Goal: Task Accomplishment & Management: Manage account settings

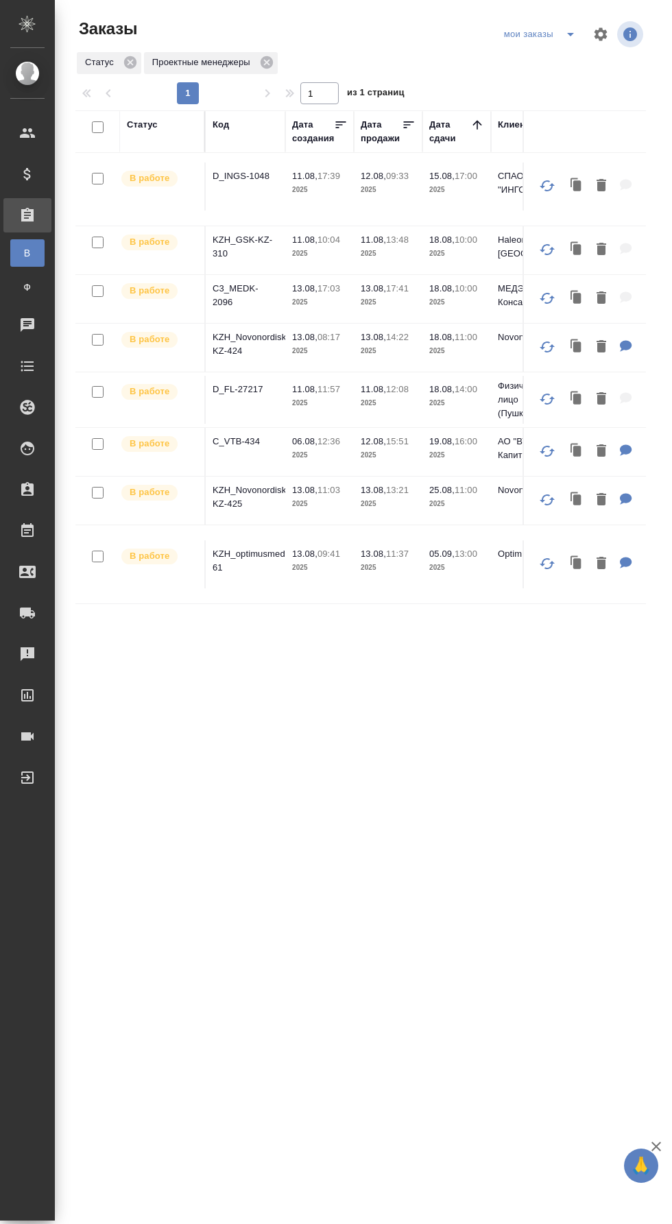
scroll to position [446, 0]
click at [269, 338] on p "KZH_Novonordisk-KZ-424" at bounding box center [246, 343] width 66 height 27
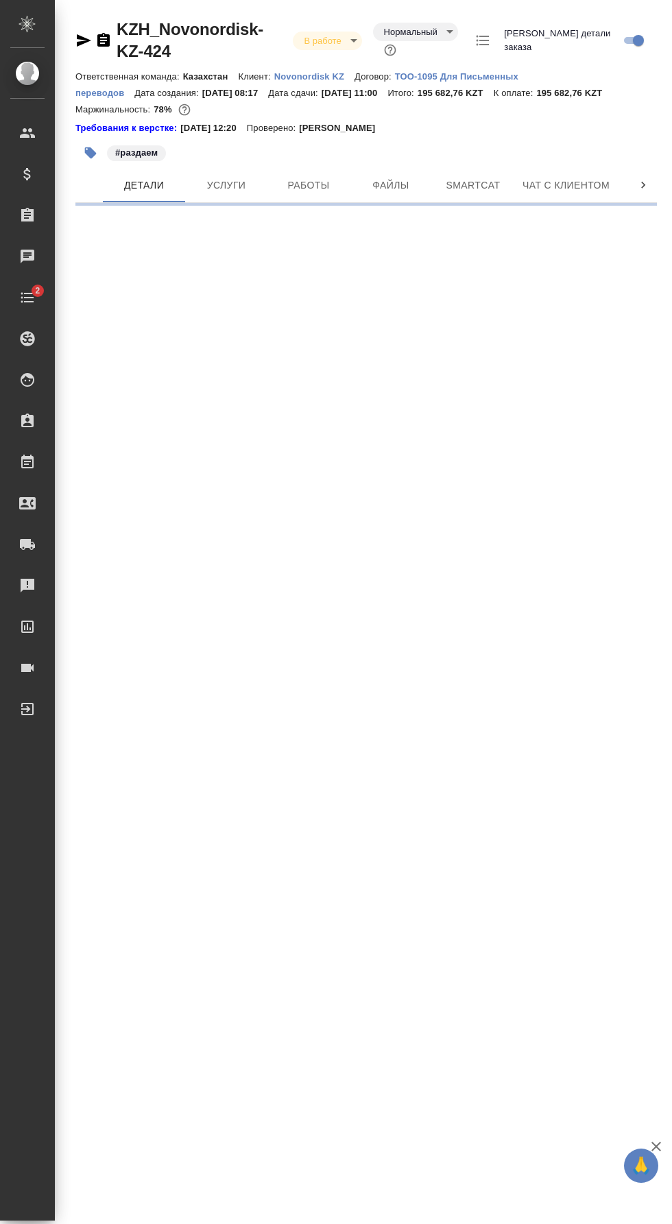
select select "RU"
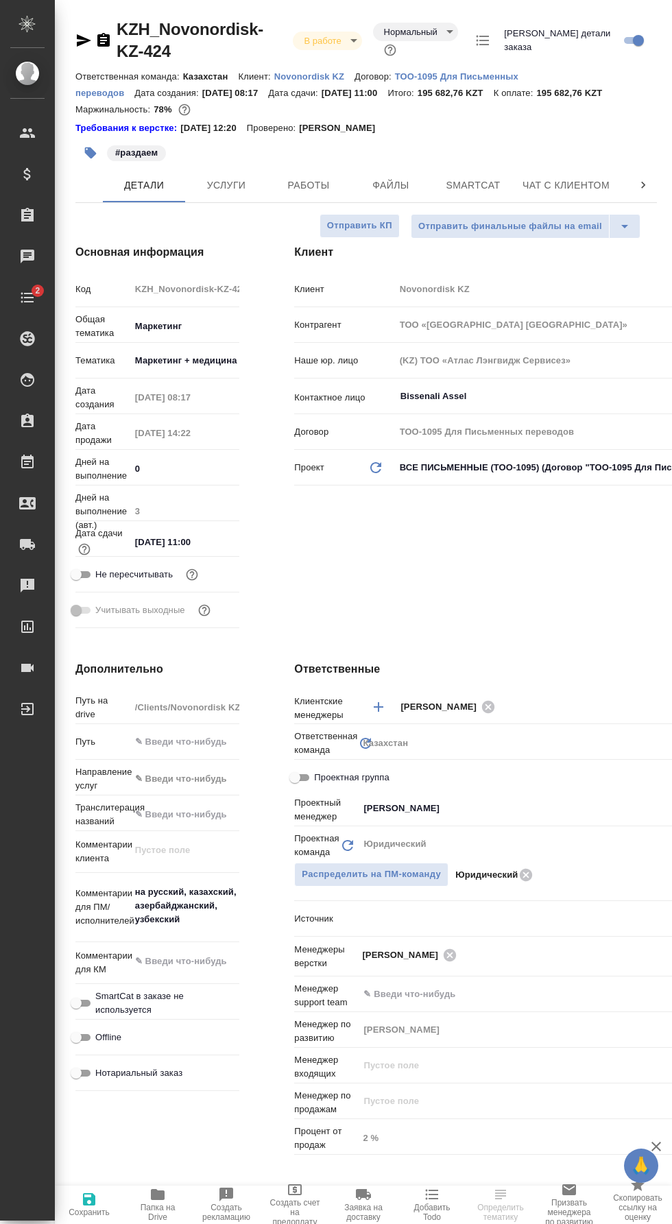
type textarea "x"
click at [325, 189] on span "Работы" at bounding box center [309, 185] width 66 height 17
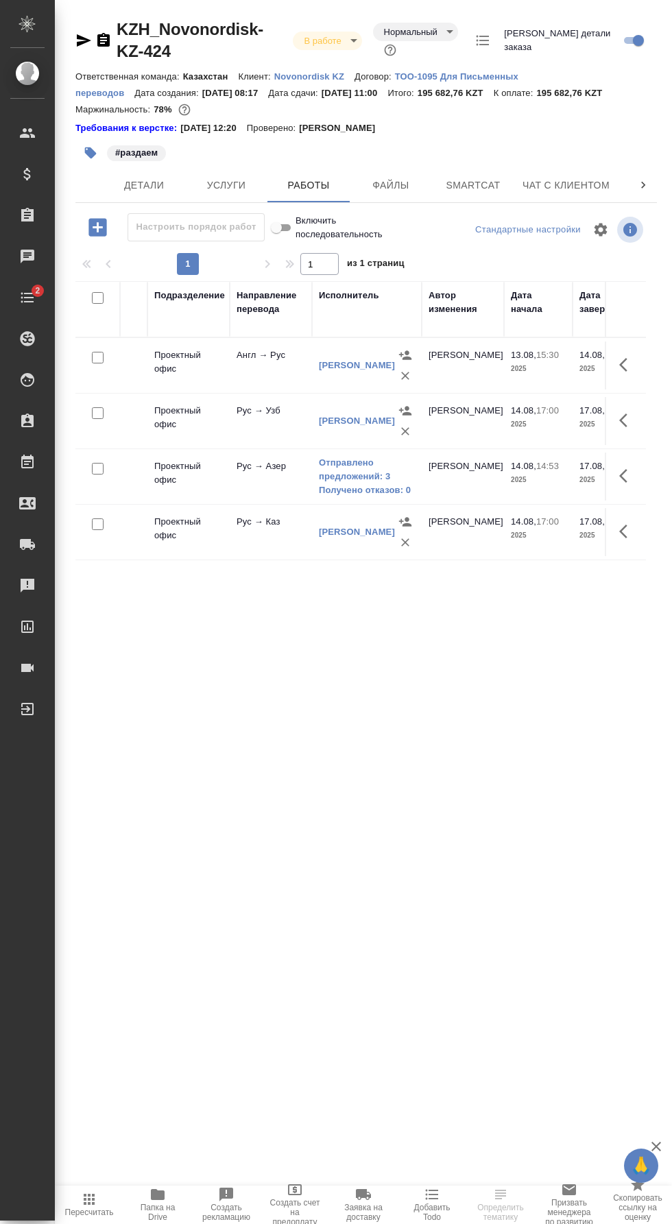
scroll to position [0, 261]
click at [372, 462] on link "Отправлено предложений: 3" at bounding box center [366, 469] width 96 height 27
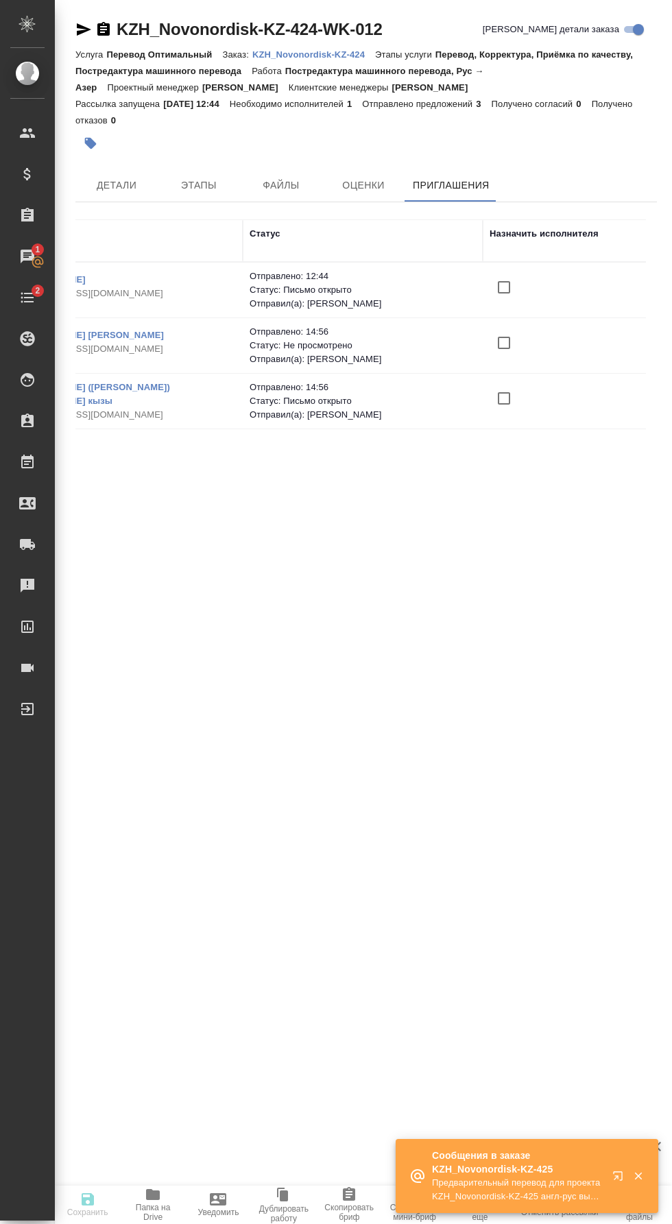
scroll to position [0, 148]
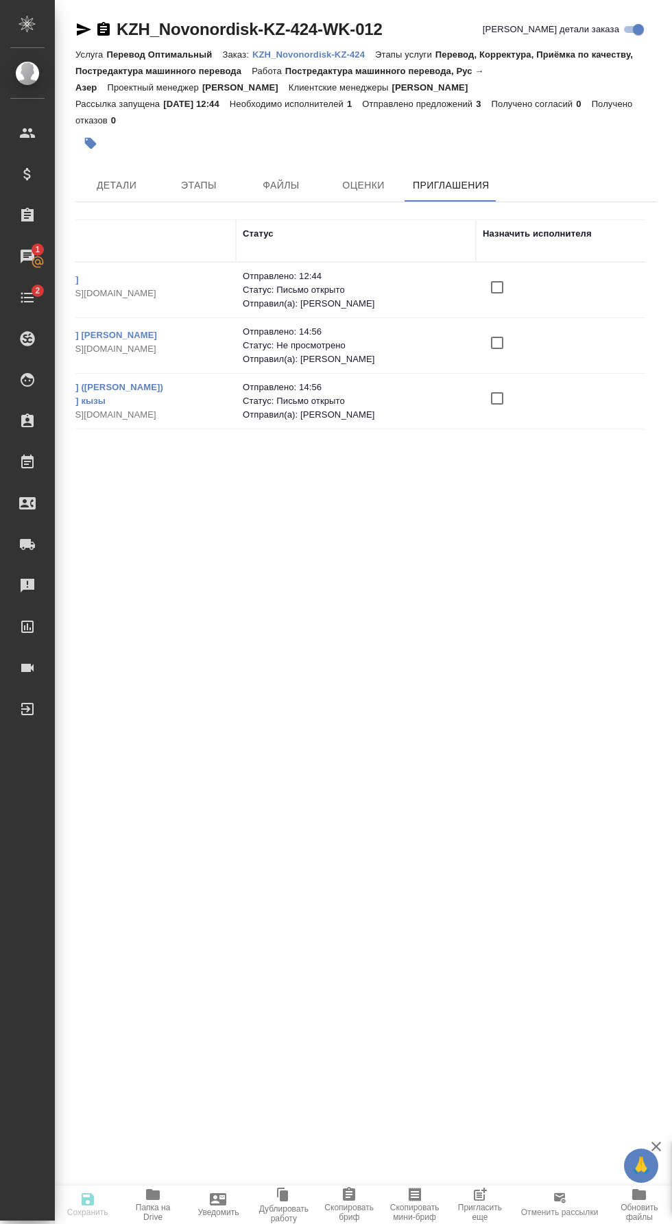
click at [502, 400] on input "checkbox" at bounding box center [497, 398] width 29 height 29
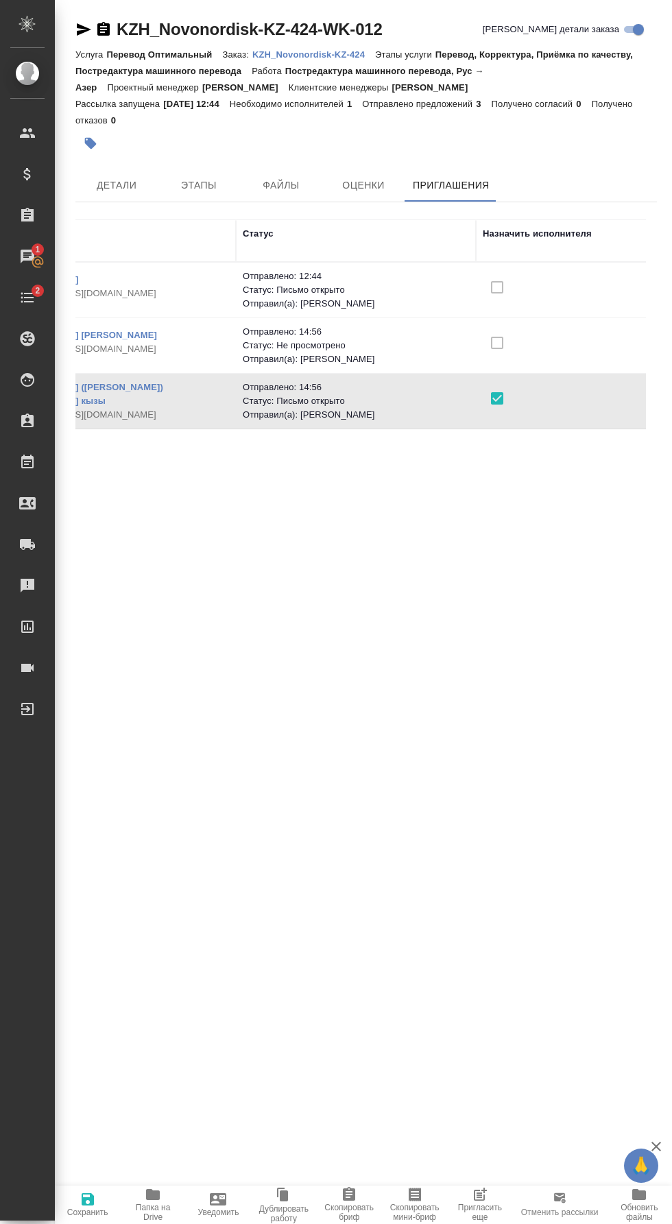
click at [90, 1210] on span "Сохранить" at bounding box center [87, 1212] width 41 height 10
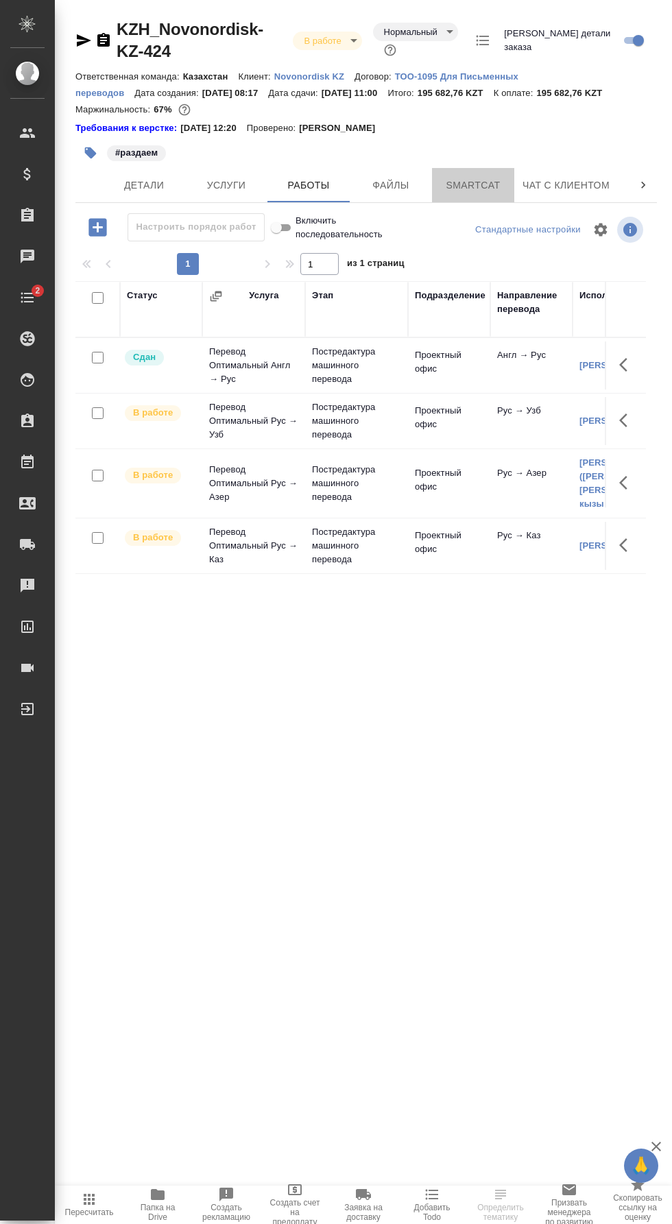
click at [496, 187] on span "Smartcat" at bounding box center [473, 185] width 66 height 17
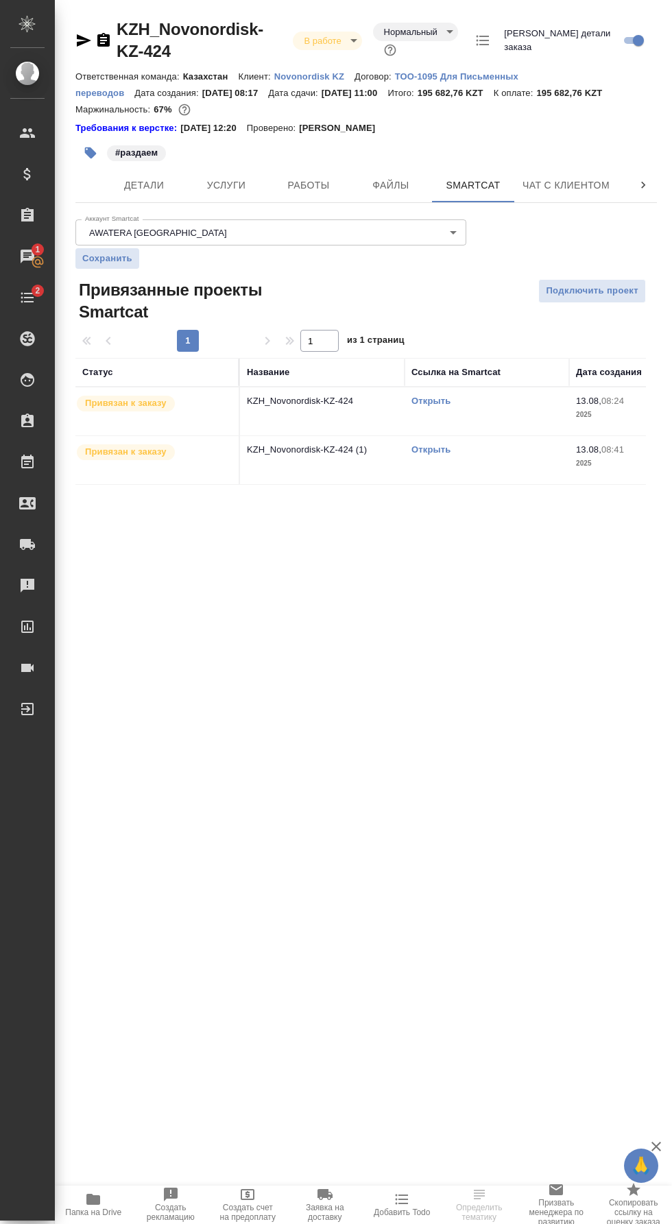
click at [440, 452] on link "Открыть" at bounding box center [430, 449] width 39 height 10
click at [316, 190] on span "Работы" at bounding box center [309, 185] width 66 height 17
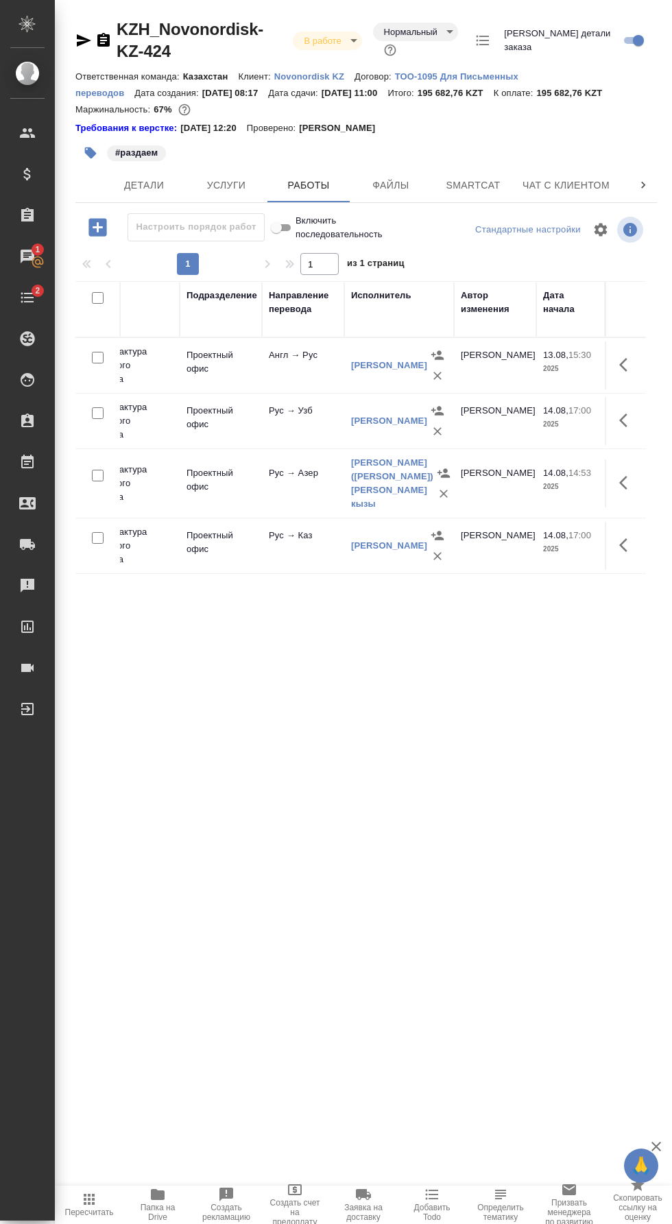
scroll to position [0, 229]
click at [390, 479] on link "[PERSON_NAME] ([PERSON_NAME]) [PERSON_NAME] кызы" at bounding box center [391, 482] width 82 height 51
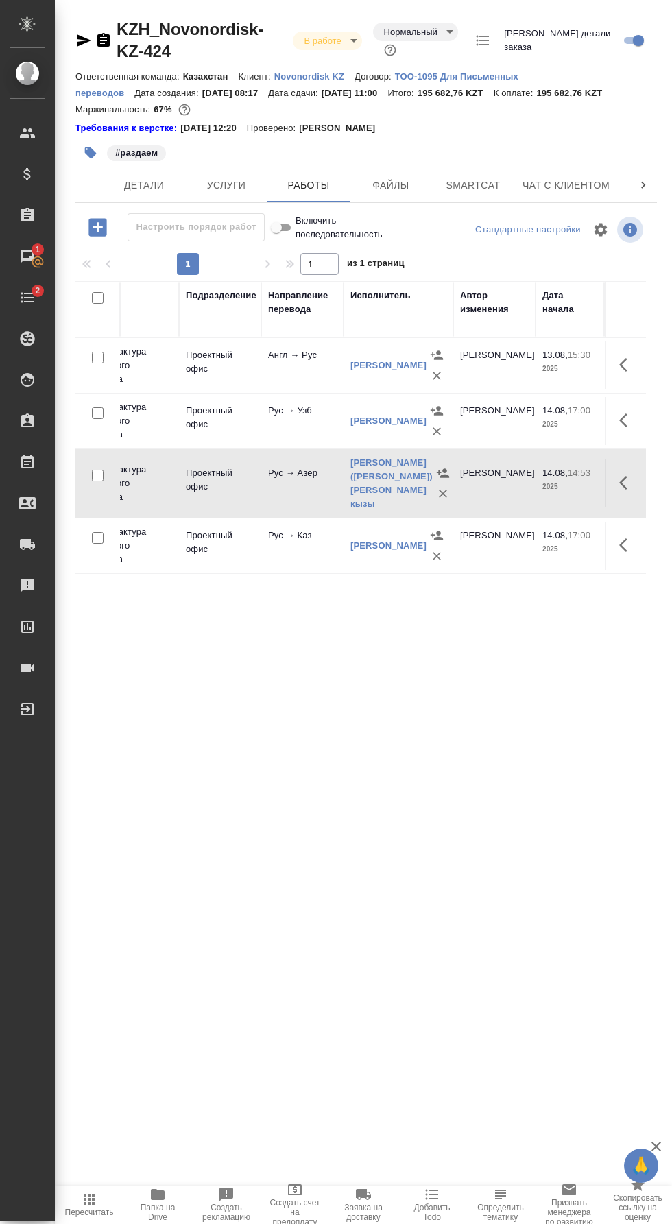
click at [90, 153] on icon "button" at bounding box center [91, 153] width 12 height 12
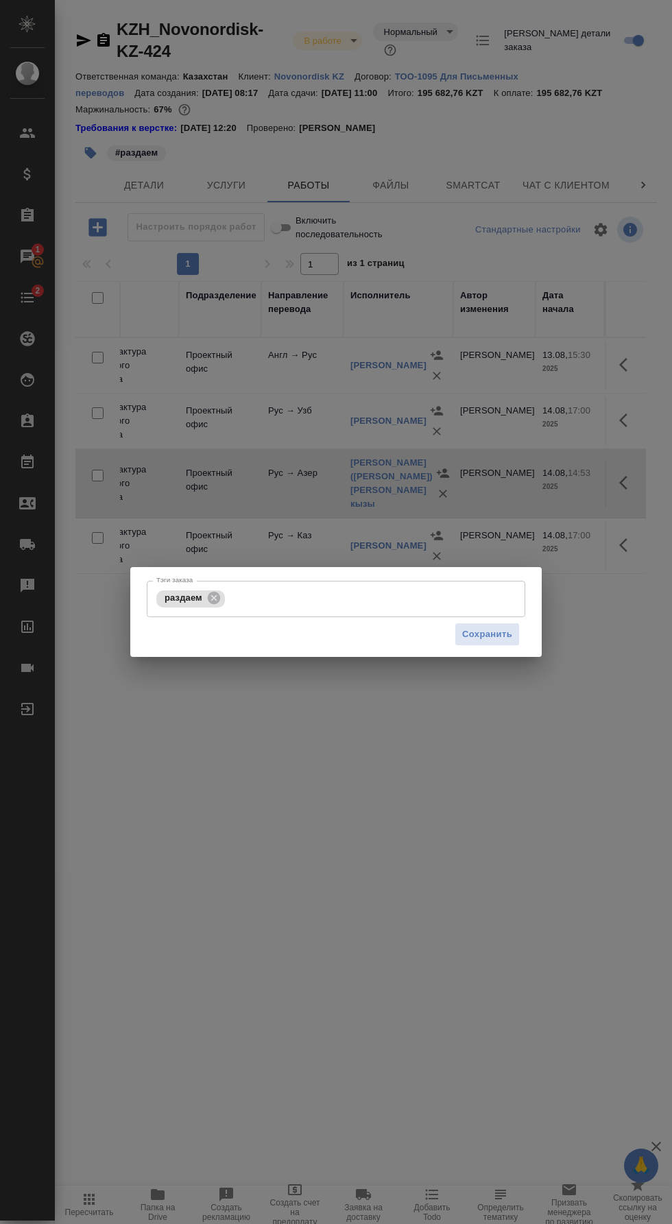
click at [230, 603] on input "Тэги заказа" at bounding box center [360, 598] width 265 height 23
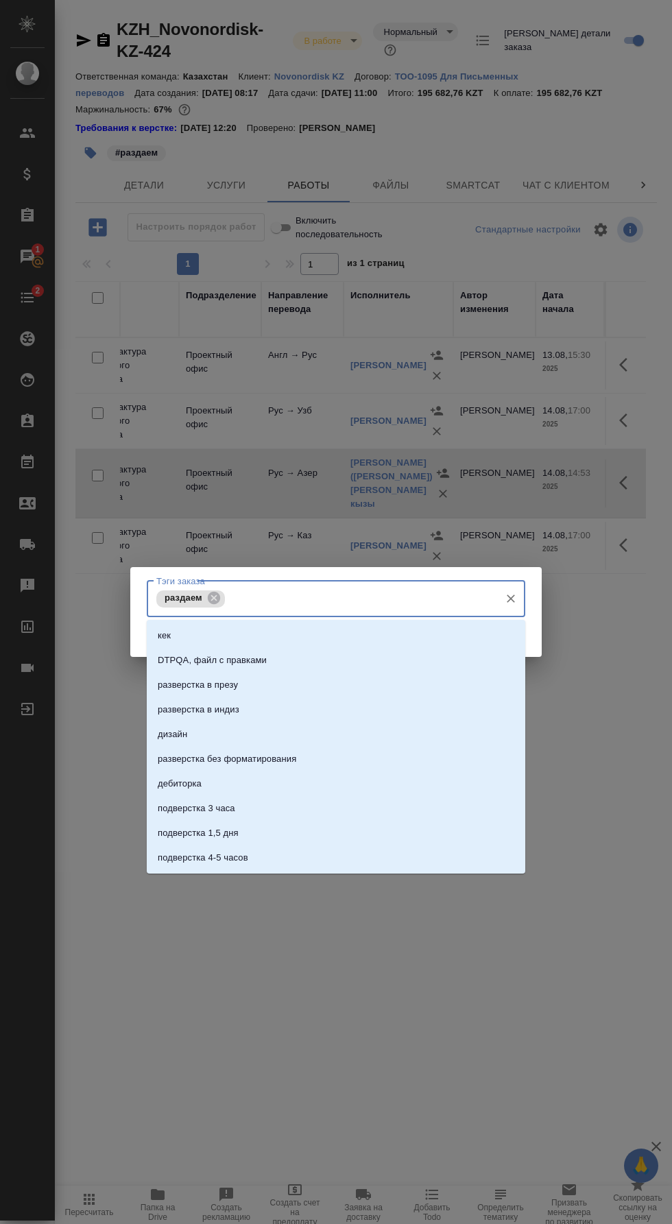
click at [215, 593] on icon at bounding box center [214, 598] width 12 height 12
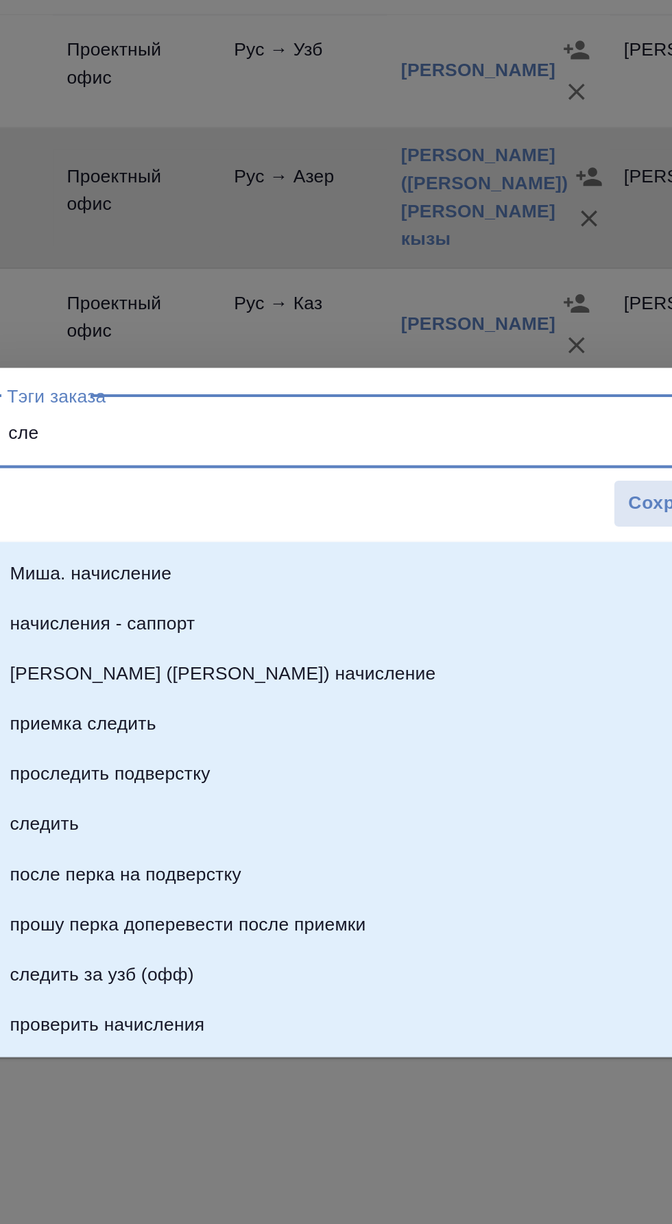
type input "след"
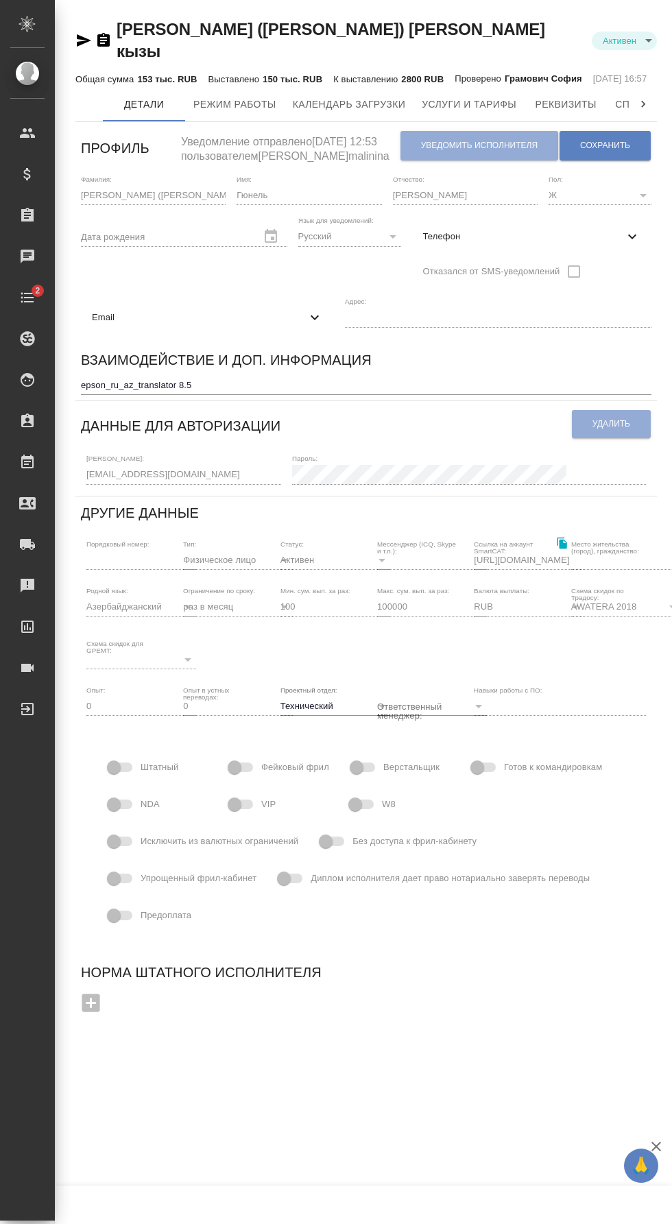
click at [235, 311] on span "Email" at bounding box center [199, 318] width 215 height 14
